Goal: Information Seeking & Learning: Learn about a topic

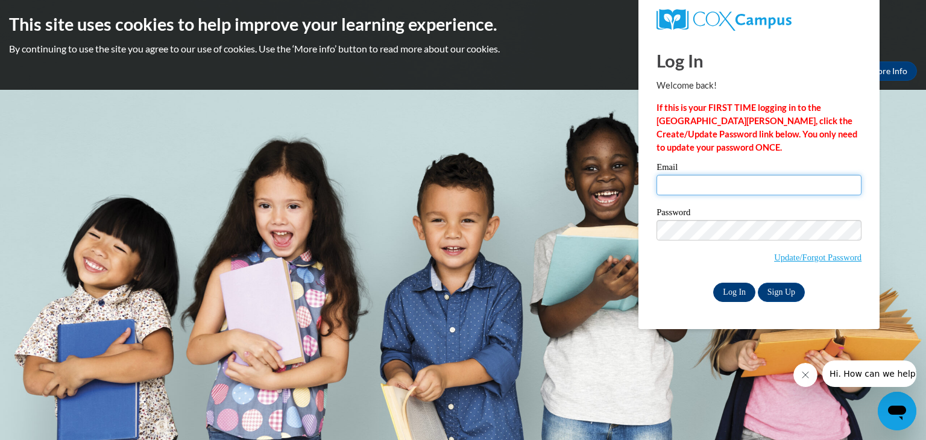
type input "donna61_09@yahoo.com"
click at [730, 287] on input "Log In" at bounding box center [734, 292] width 42 height 19
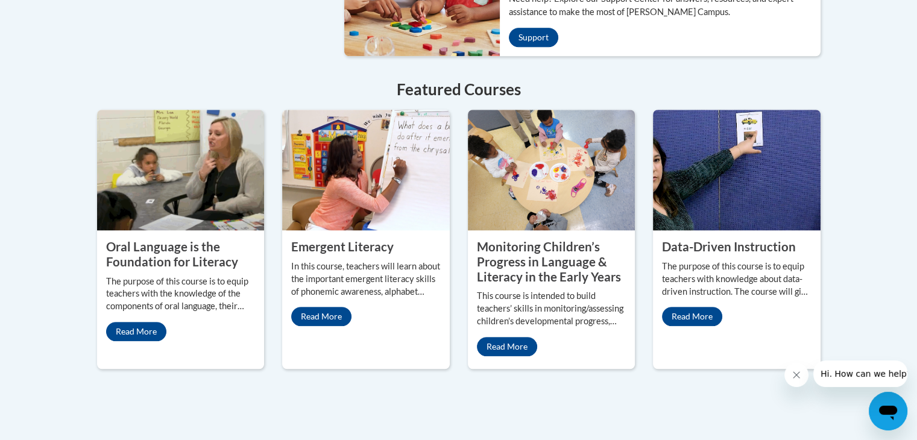
scroll to position [1035, 0]
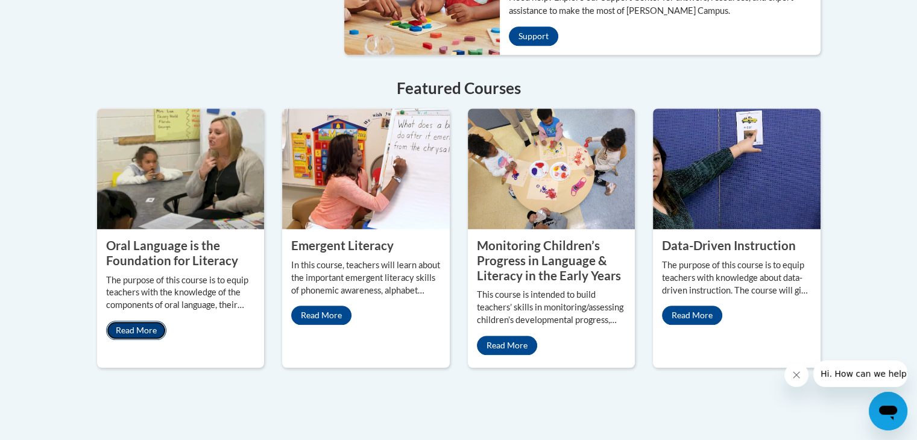
click at [147, 321] on link "Read More" at bounding box center [136, 330] width 60 height 19
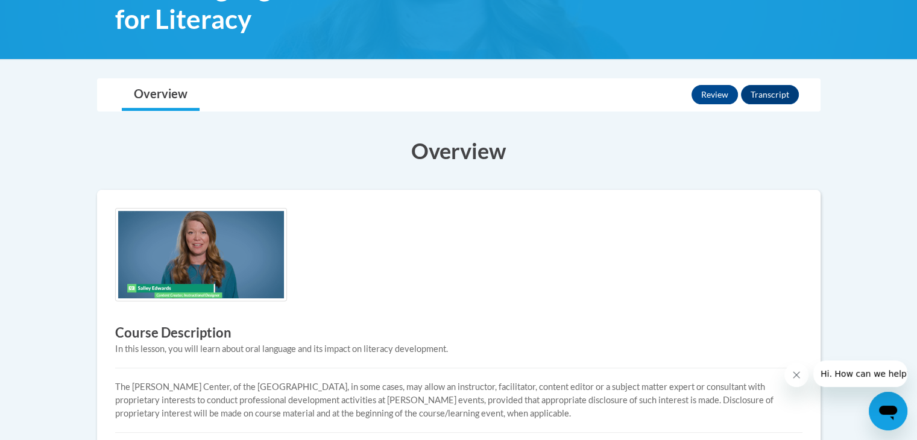
scroll to position [223, 0]
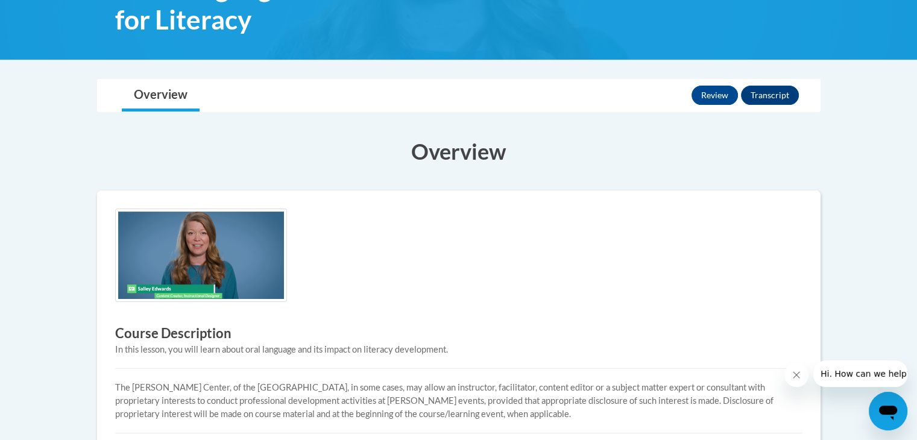
click at [644, 318] on div "Course Description In this lesson, you will learn about oral language and its i…" at bounding box center [458, 360] width 705 height 302
click at [763, 92] on button "Transcript" at bounding box center [770, 95] width 58 height 19
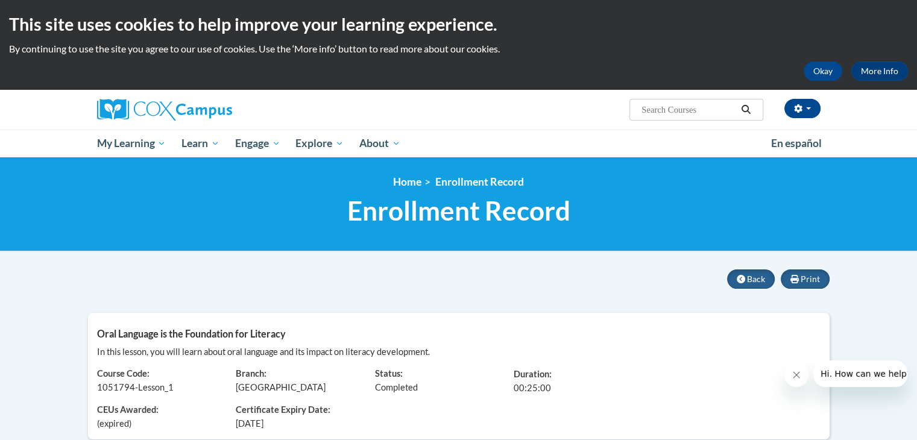
click at [600, 283] on div "Print Back Oral Language is the Foundation for Literacy In this lesson, you wil…" at bounding box center [458, 356] width 741 height 174
click at [762, 273] on button "Back" at bounding box center [751, 278] width 48 height 19
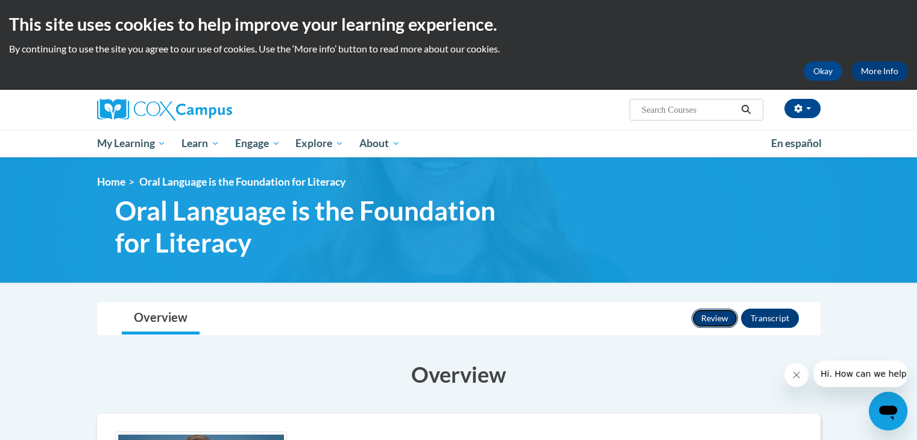
click at [721, 318] on button "Review" at bounding box center [714, 318] width 46 height 19
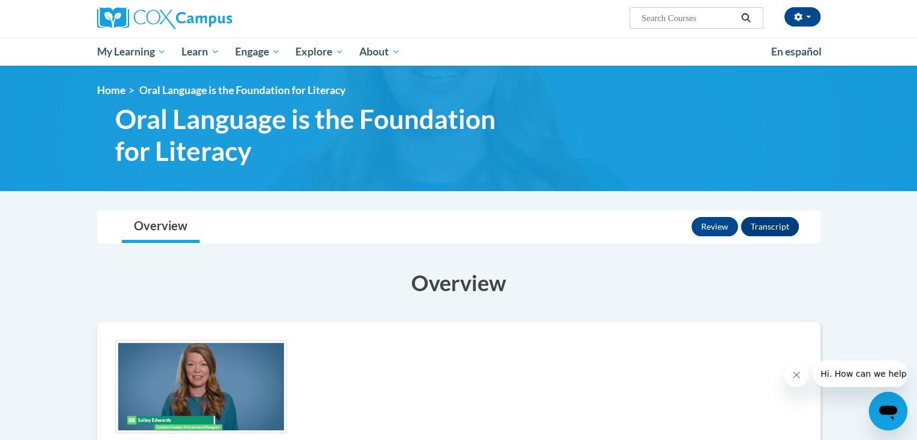
scroll to position [92, 0]
click at [762, 223] on button "Transcript" at bounding box center [770, 226] width 58 height 19
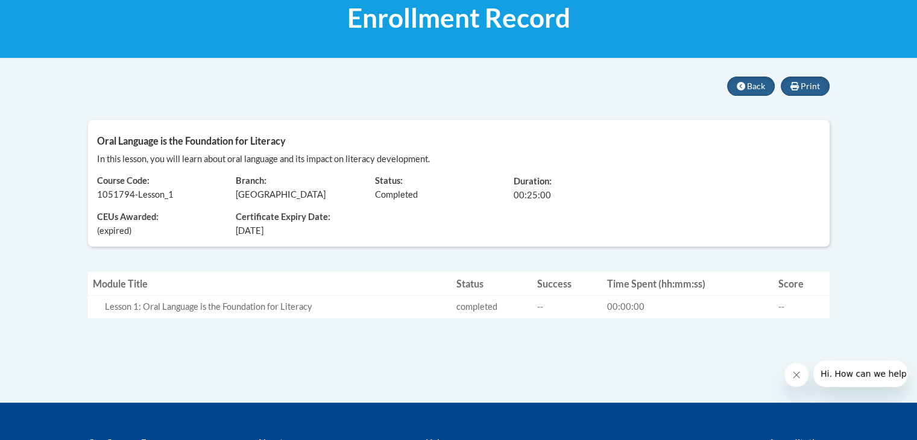
scroll to position [195, 0]
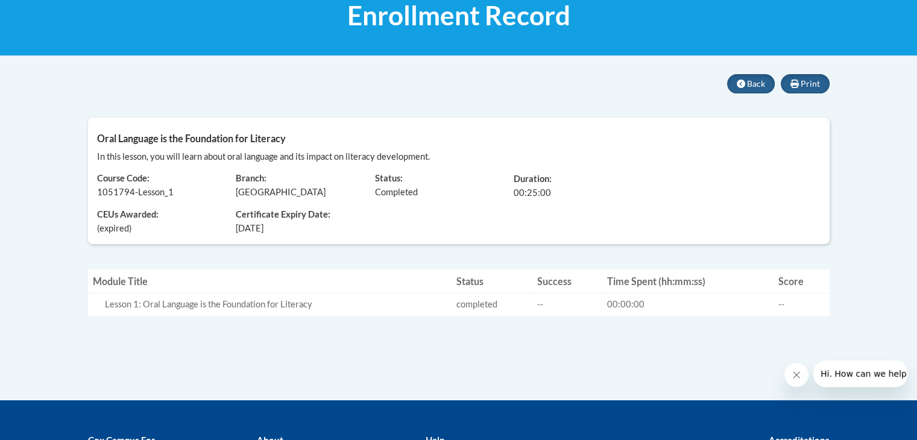
drag, startPoint x: 0, startPoint y: 0, endPoint x: 762, endPoint y: 223, distance: 793.7
click at [762, 223] on div "In this lesson, you will learn about oral language and its impact on literacy d…" at bounding box center [458, 192] width 741 height 84
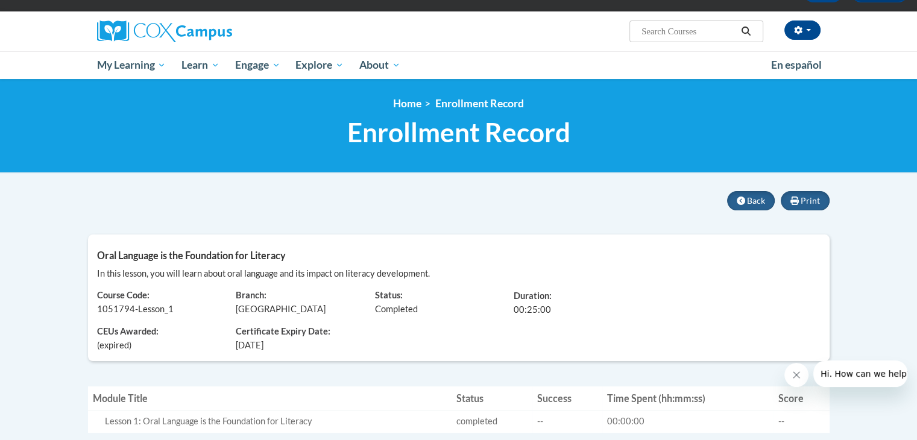
scroll to position [34, 0]
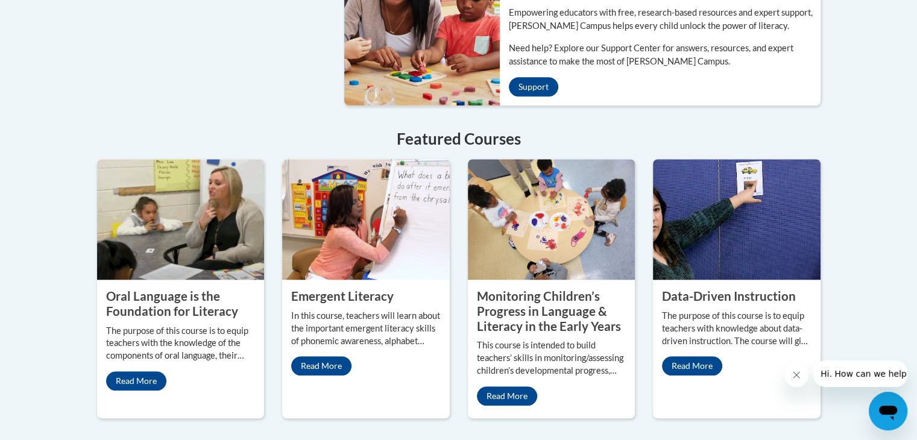
scroll to position [992, 0]
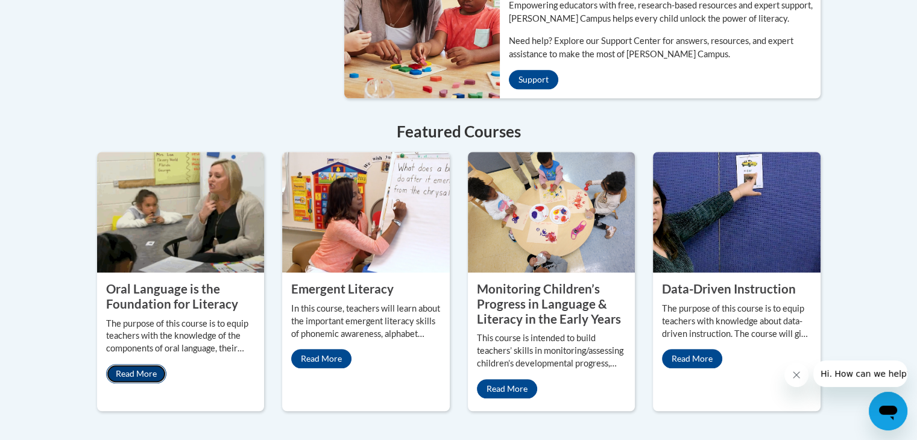
click at [146, 267] on link "Read More" at bounding box center [136, 373] width 60 height 19
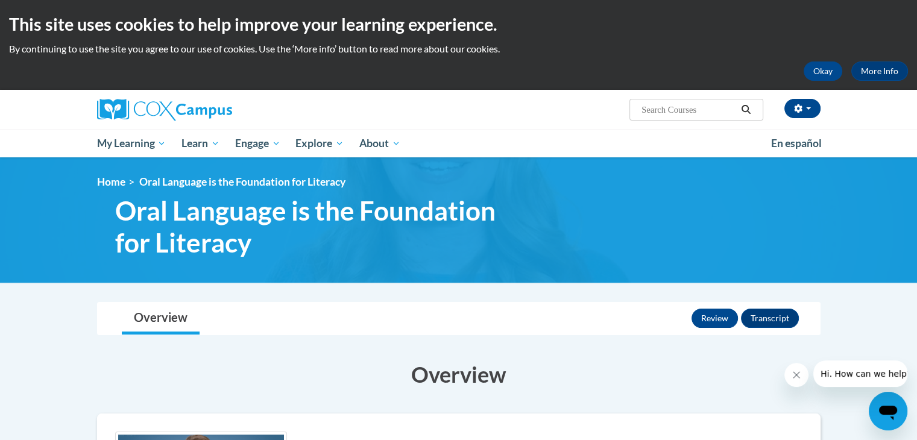
click at [668, 107] on input "Search..." at bounding box center [688, 109] width 96 height 14
click at [660, 107] on input "o" at bounding box center [688, 109] width 96 height 14
click at [660, 107] on input "oral language" at bounding box center [688, 109] width 96 height 14
click at [693, 111] on input "oanguage" at bounding box center [688, 109] width 96 height 14
type input "o"
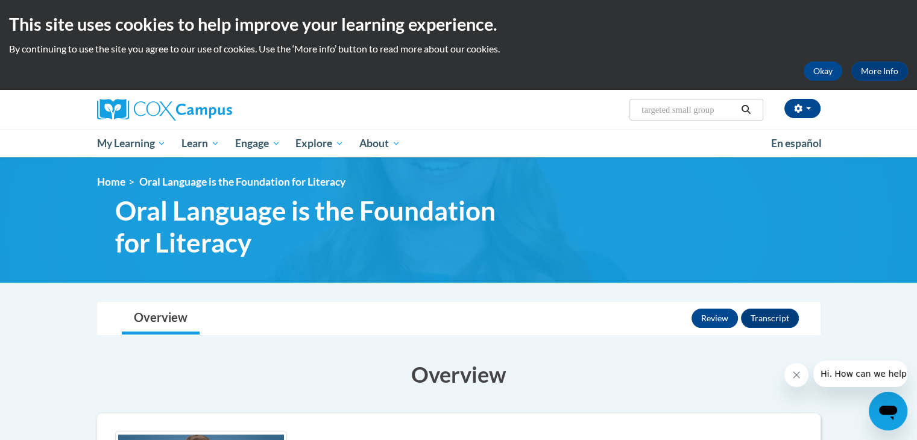
type input "targeted small group"
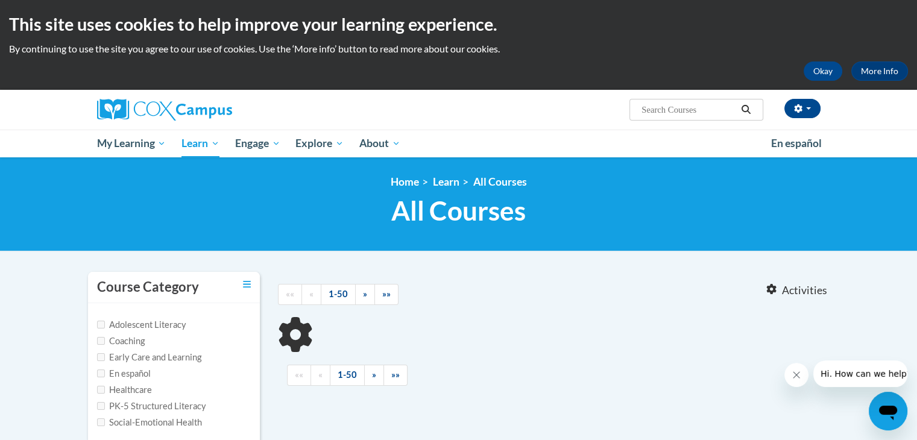
type input "targeted small group"
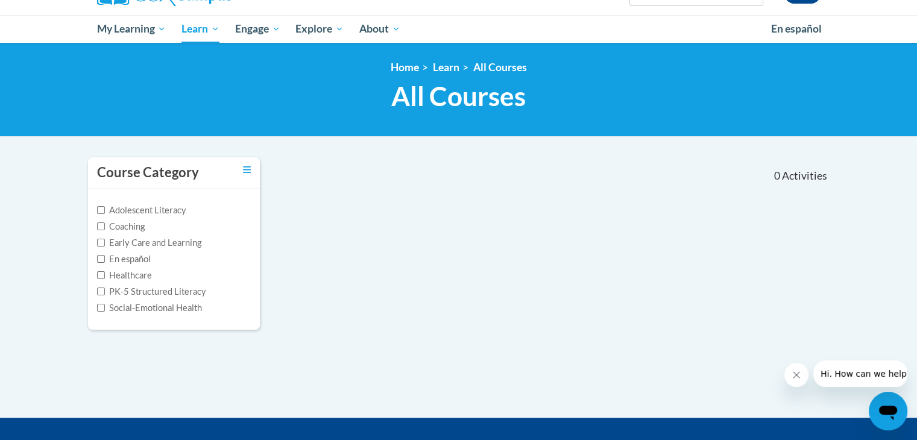
scroll to position [97, 0]
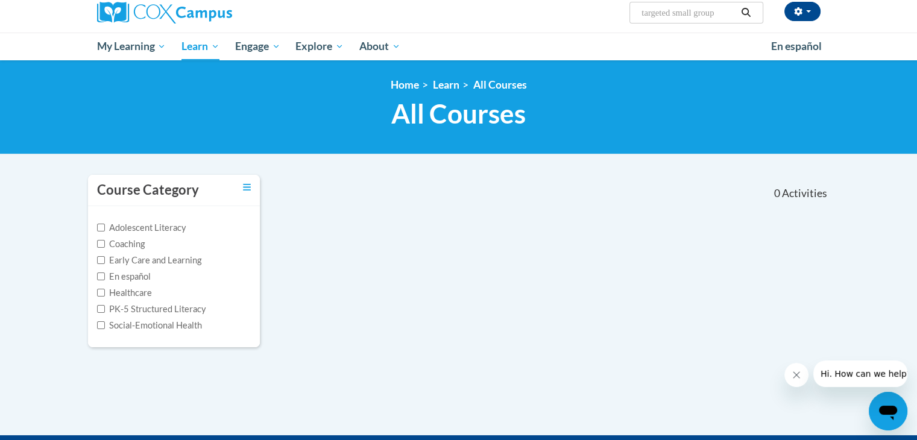
click at [128, 261] on label "Early Care and Learning" at bounding box center [149, 260] width 104 height 13
click at [105, 261] on input "Early Care and Learning" at bounding box center [101, 260] width 8 height 8
checkbox input "true"
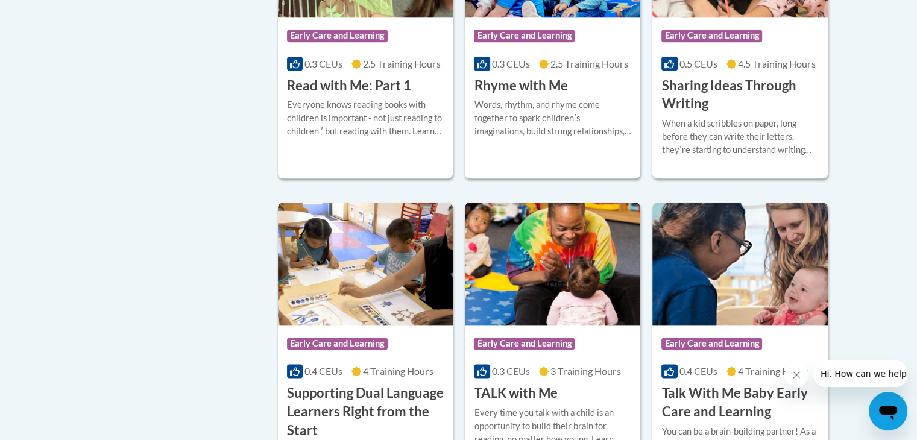
scroll to position [1411, 0]
click at [776, 166] on div "When a kid scribbles on paper, long before they can write their letters, theyʹr…" at bounding box center [739, 142] width 157 height 49
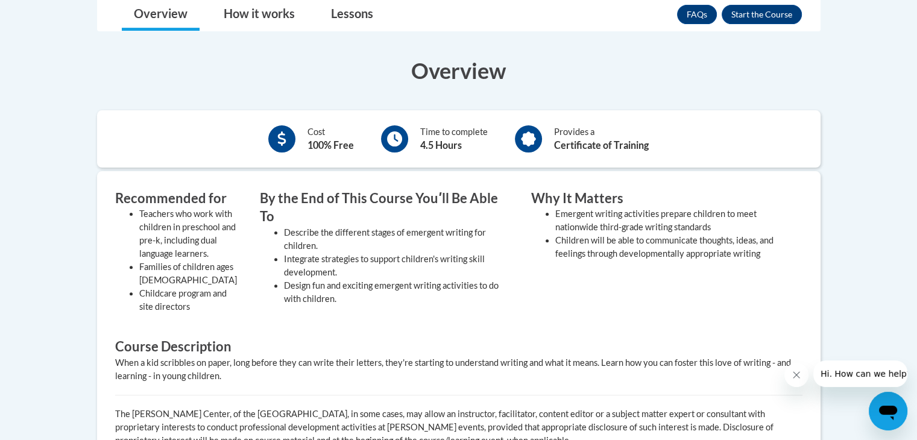
scroll to position [340, 0]
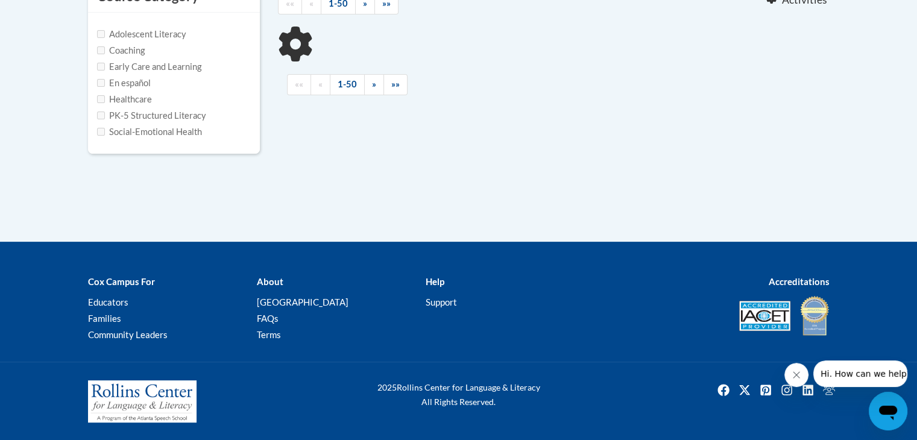
type input "targeted small group"
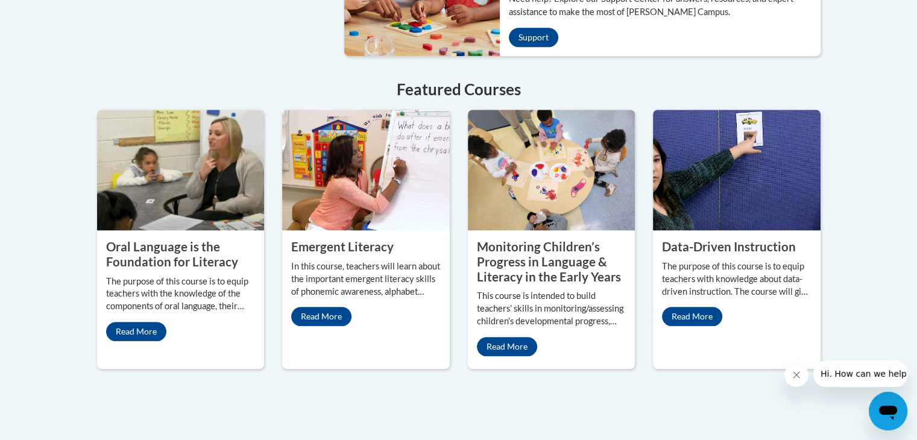
scroll to position [1033, 0]
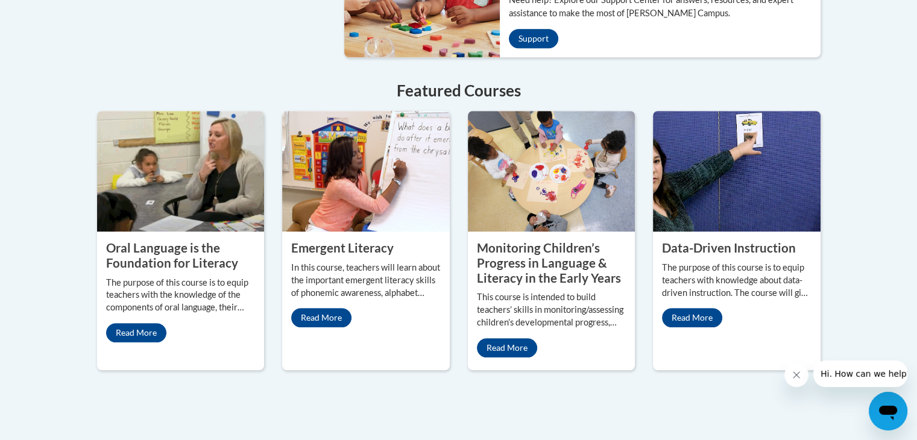
click at [560, 240] on property "Monitoring Children’s Progress in Language & Literacy in the Early Years" at bounding box center [549, 262] width 144 height 44
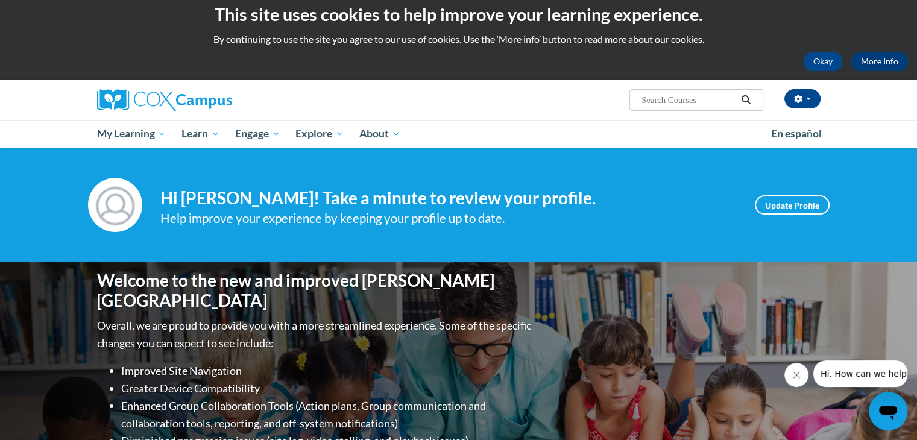
scroll to position [0, 0]
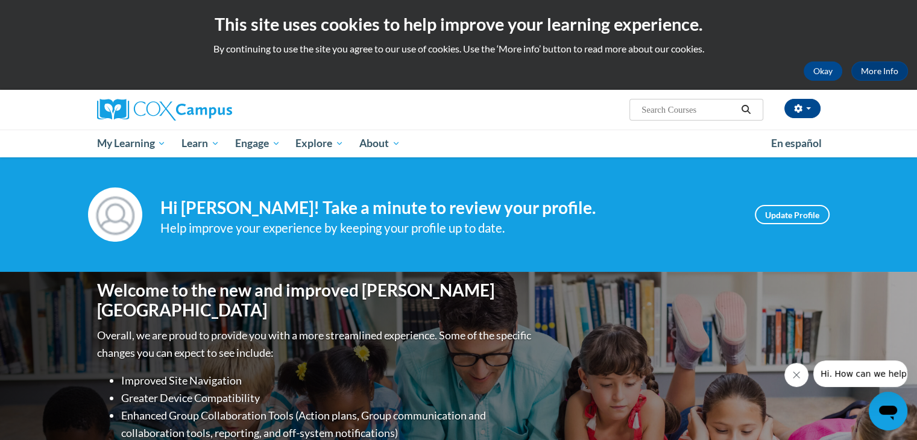
click at [673, 108] on input "Search..." at bounding box center [688, 109] width 96 height 14
type input "preschool"
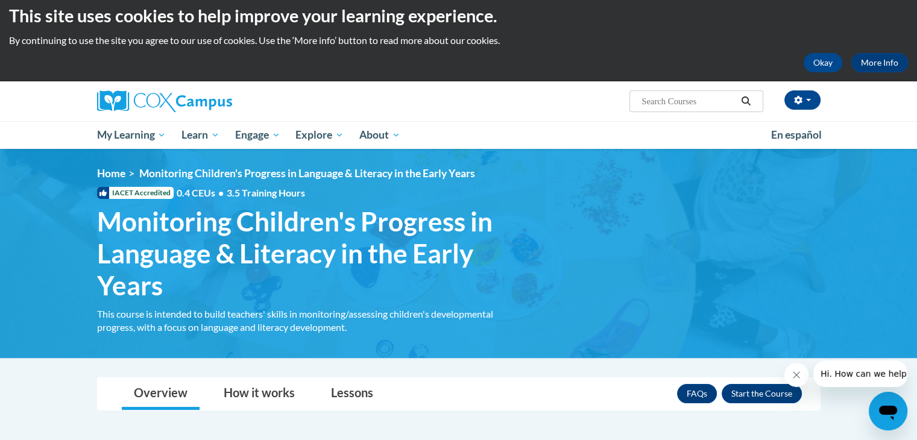
scroll to position [6, 0]
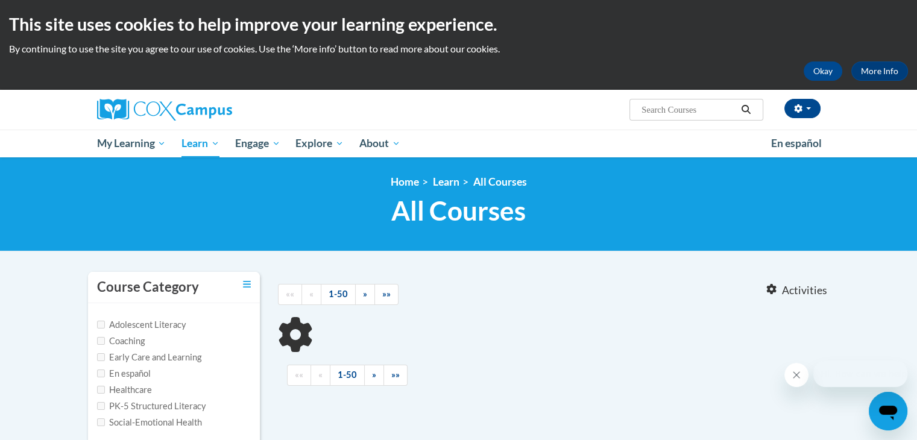
type input "preschool"
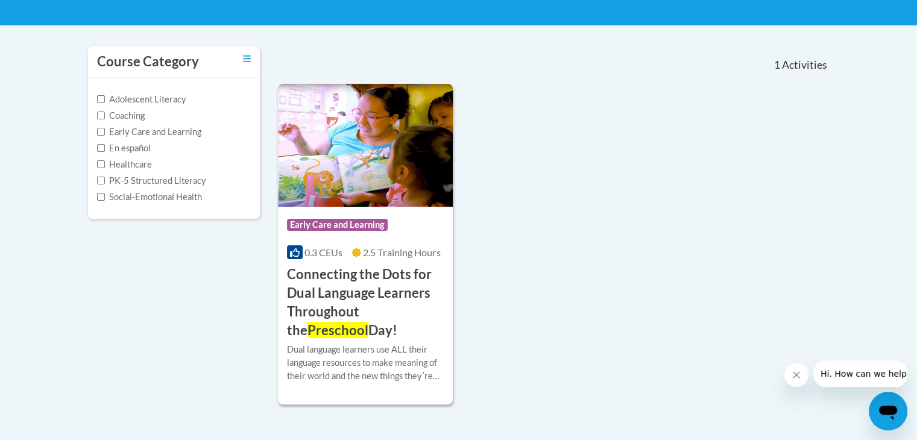
scroll to position [233, 0]
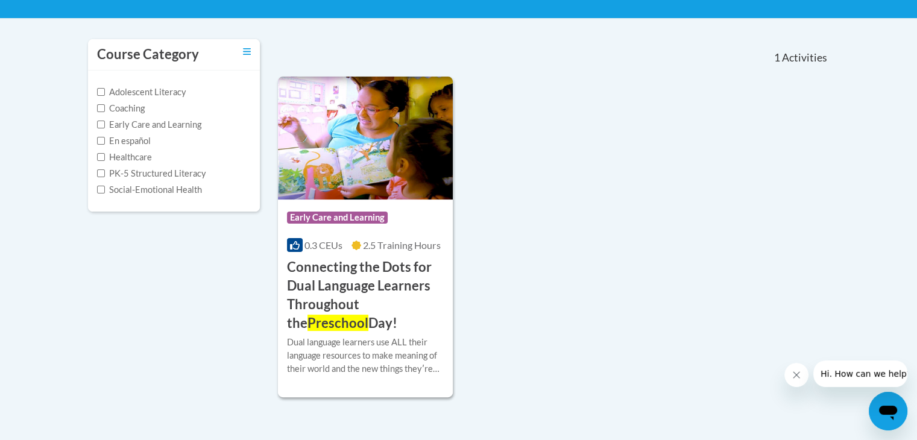
click at [155, 124] on label "Early Care and Learning" at bounding box center [149, 124] width 104 height 13
click at [105, 124] on input "Early Care and Learning" at bounding box center [101, 125] width 8 height 8
checkbox input "true"
